Goal: Information Seeking & Learning: Find specific fact

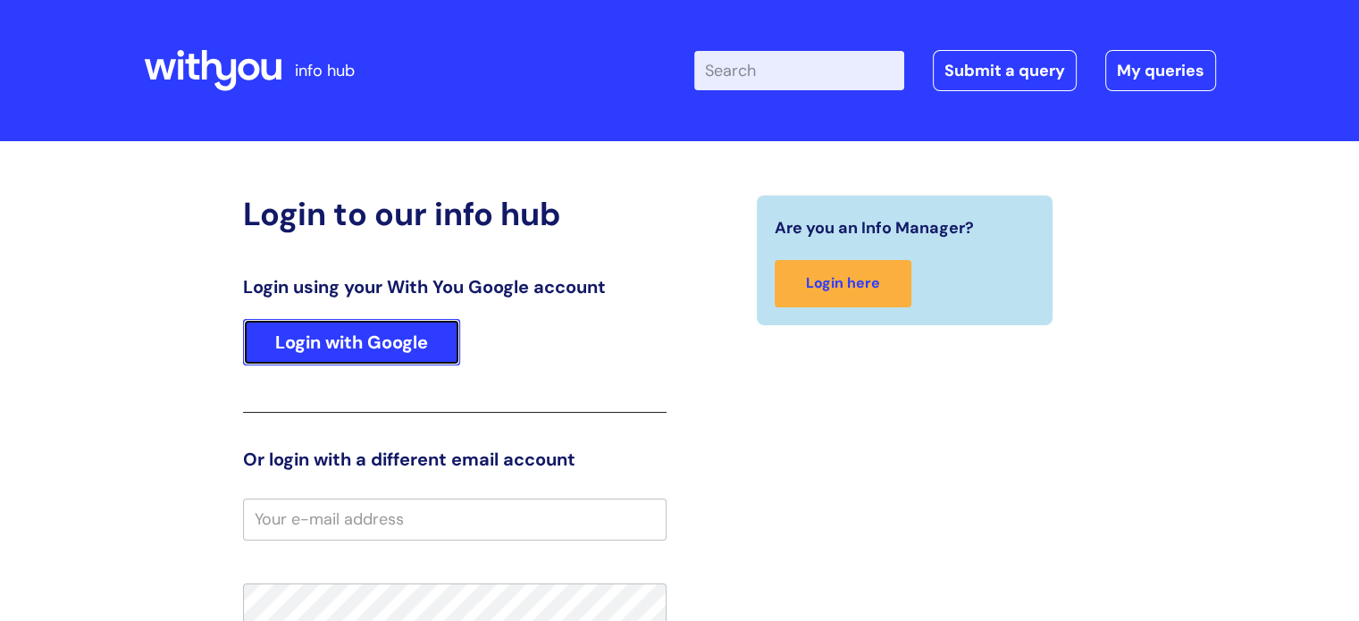
click at [427, 321] on link "Login with Google" at bounding box center [351, 342] width 217 height 46
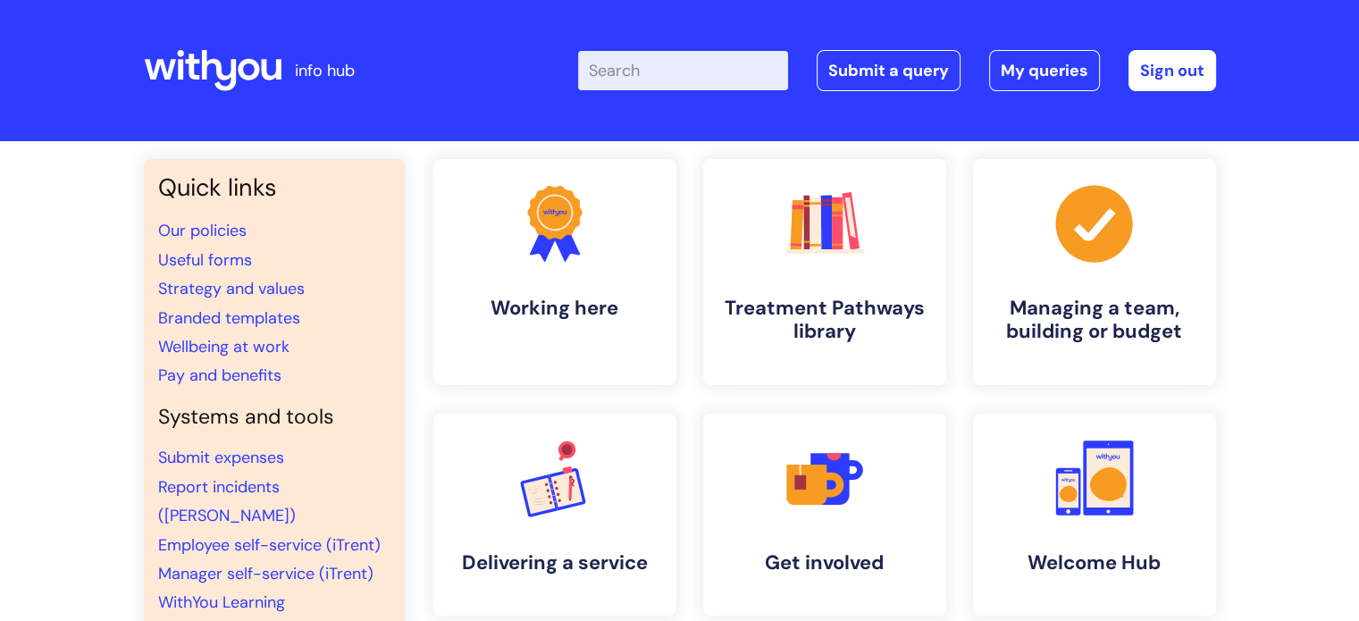
click at [375, 336] on li "Wellbeing at work" at bounding box center [274, 346] width 232 height 29
click at [729, 55] on input "Enter your search term here..." at bounding box center [683, 70] width 210 height 39
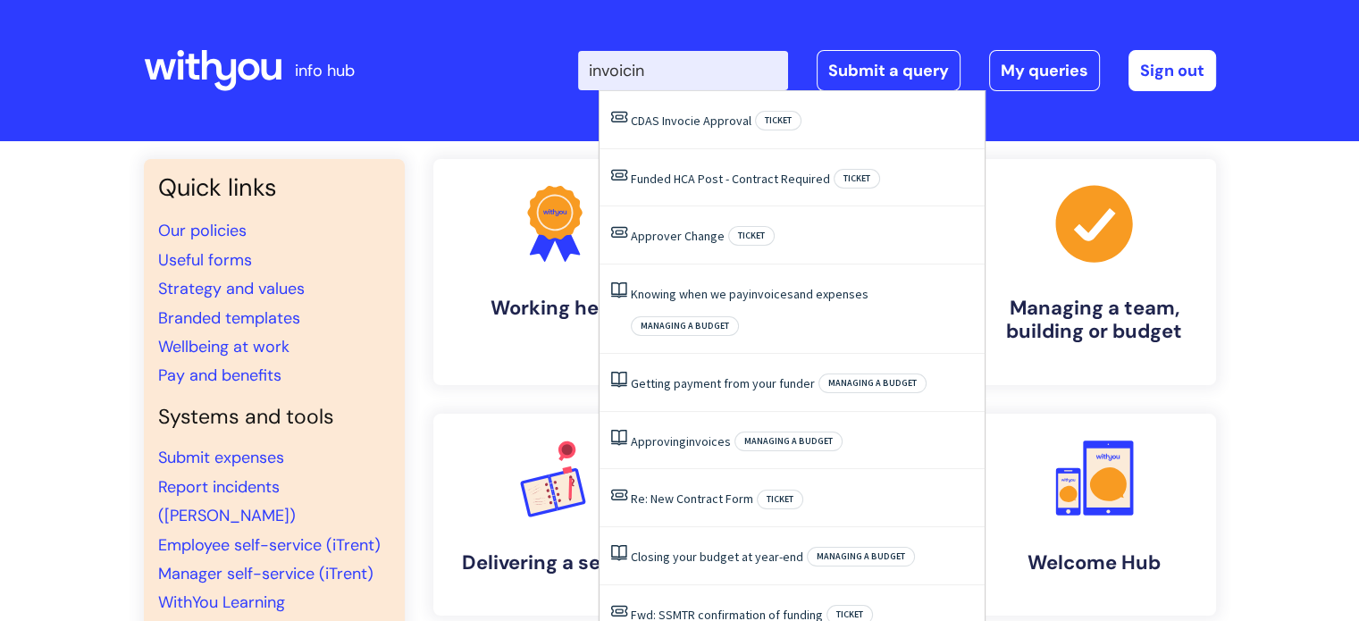
type input "invoicing"
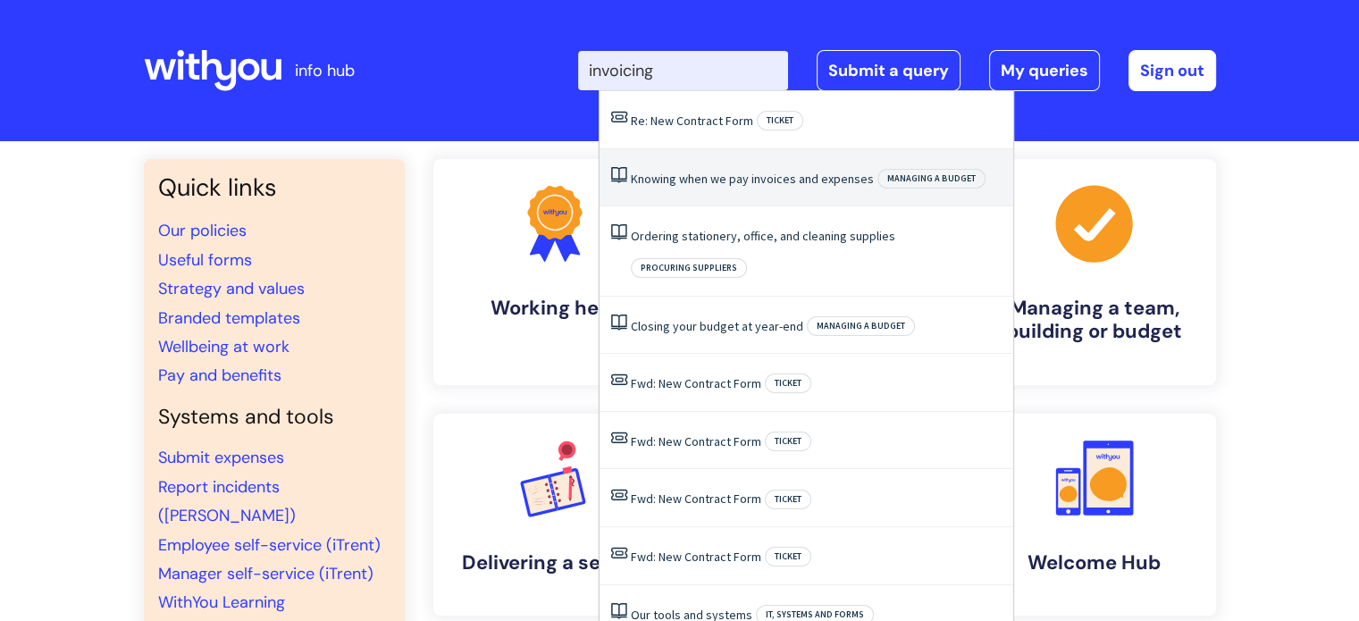
click at [817, 190] on li "Knowing when we pay invoices and expenses Managing a budget" at bounding box center [807, 178] width 414 height 58
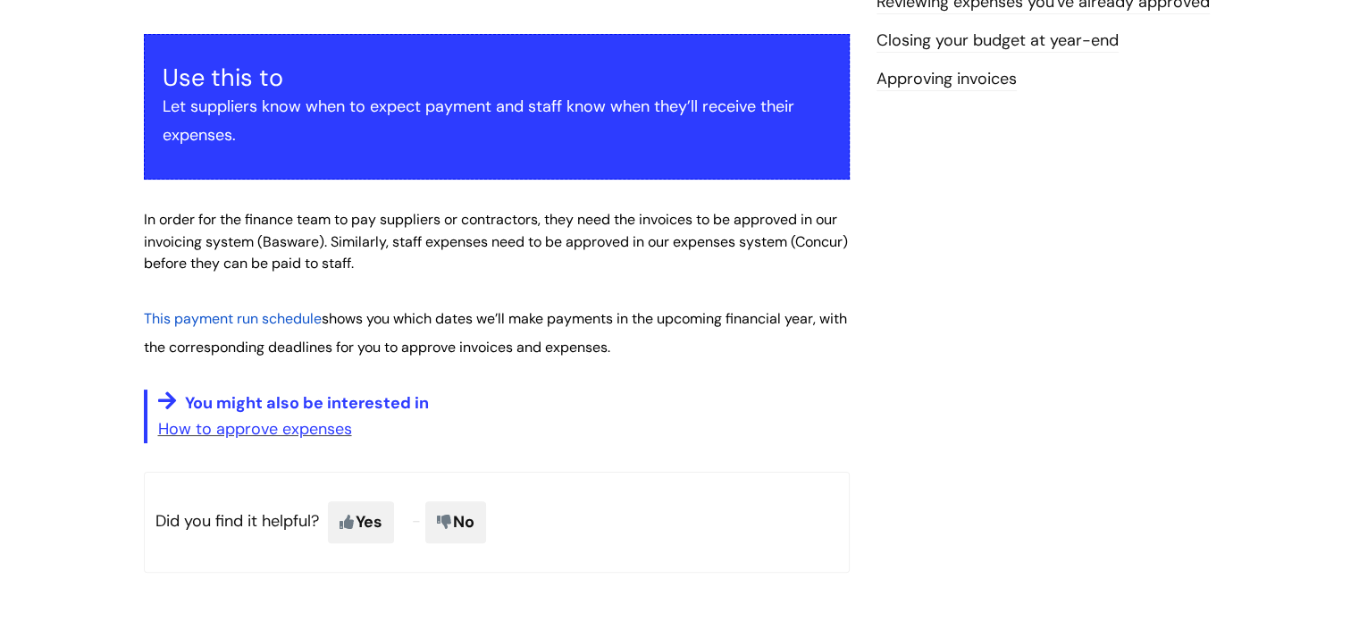
scroll to position [382, 0]
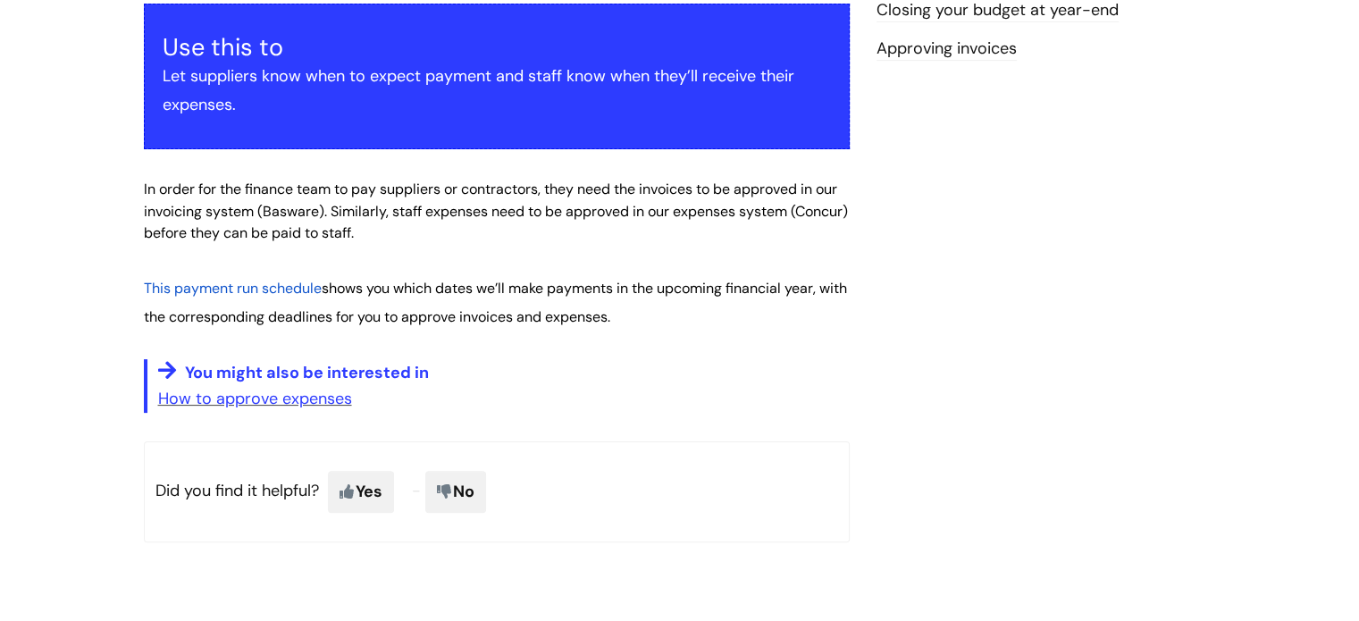
click at [261, 292] on span "This payment run schedule" at bounding box center [233, 288] width 178 height 19
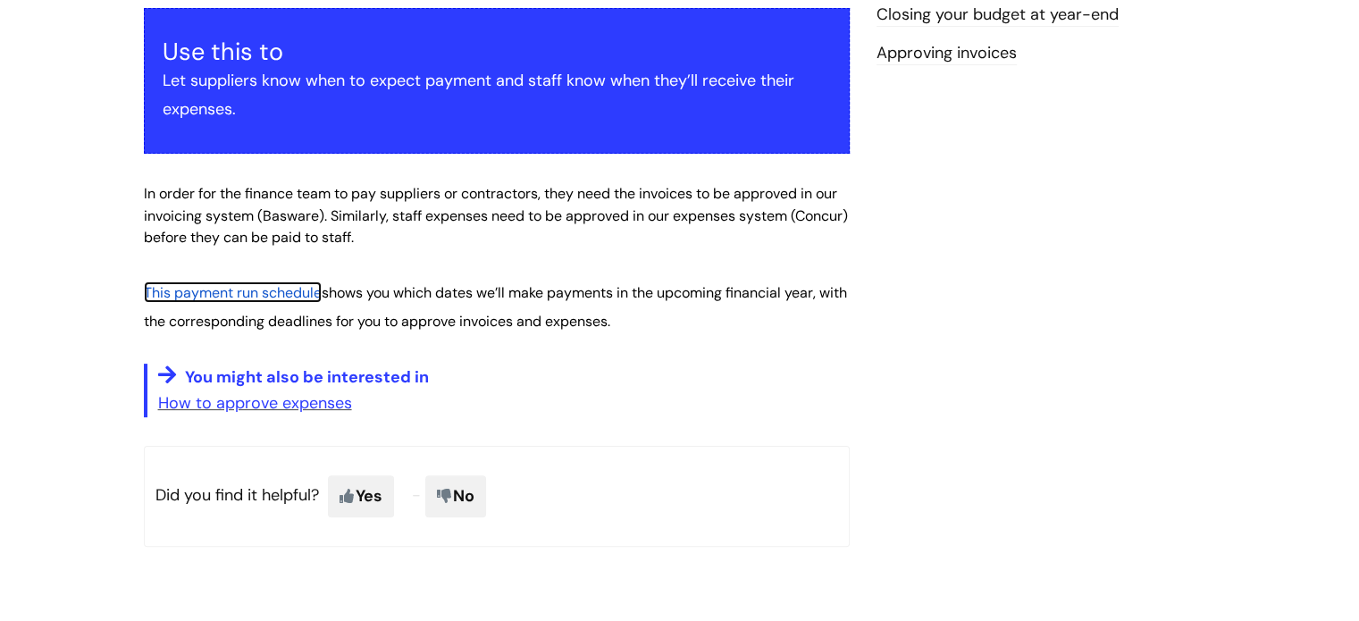
scroll to position [377, 0]
